Goal: Find specific page/section: Find specific page/section

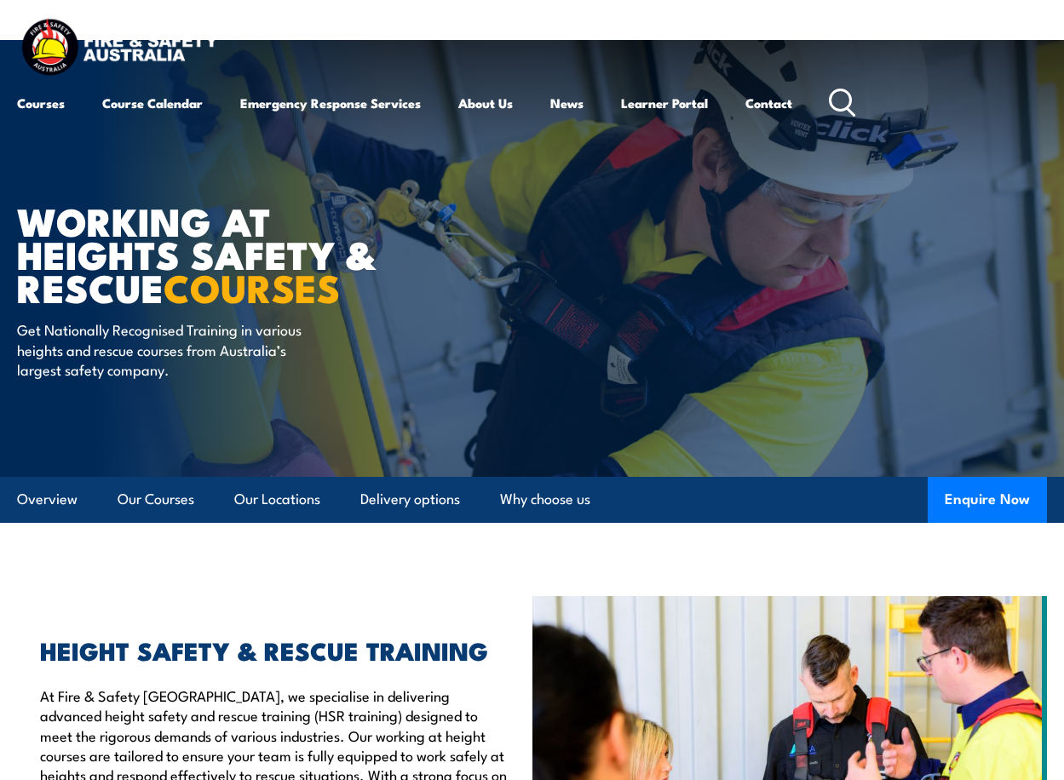
click at [848, 100] on icon at bounding box center [842, 103] width 27 height 28
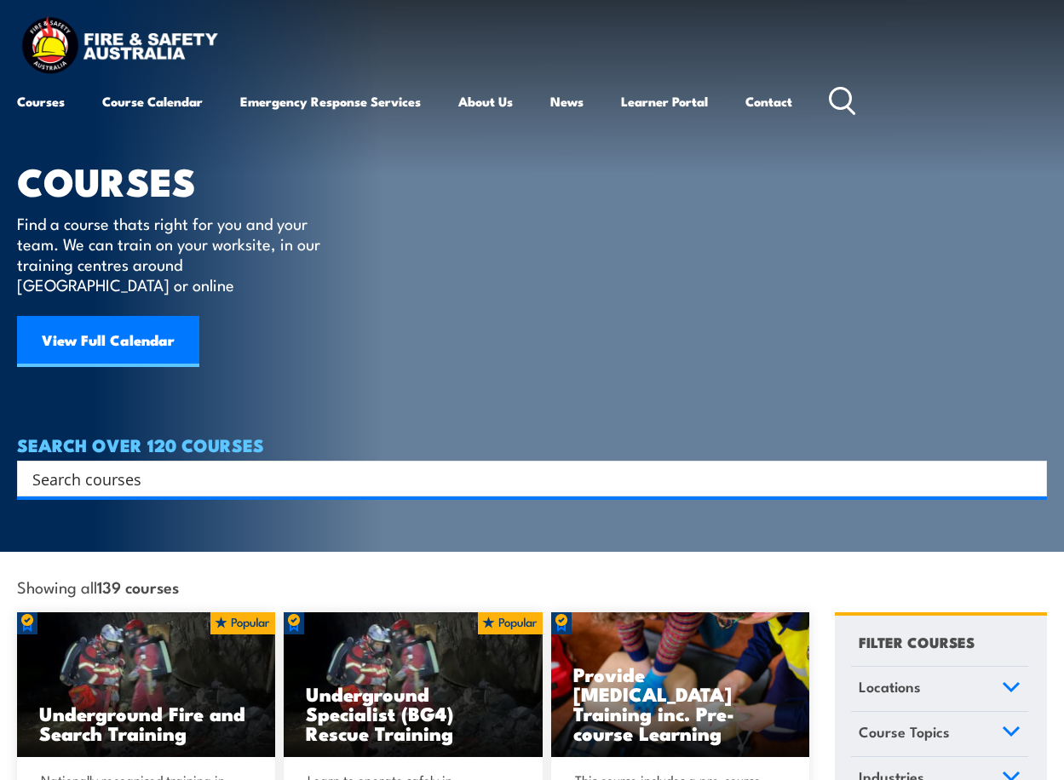
click at [170, 476] on div "Search Filter by Locations [GEOGRAPHIC_DATA] [GEOGRAPHIC_DATA] [GEOGRAPHIC_DATA…" at bounding box center [532, 479] width 1030 height 36
click at [170, 466] on input "Search input" at bounding box center [520, 479] width 977 height 26
type input "chain"
